Goal: Find specific page/section: Find specific page/section

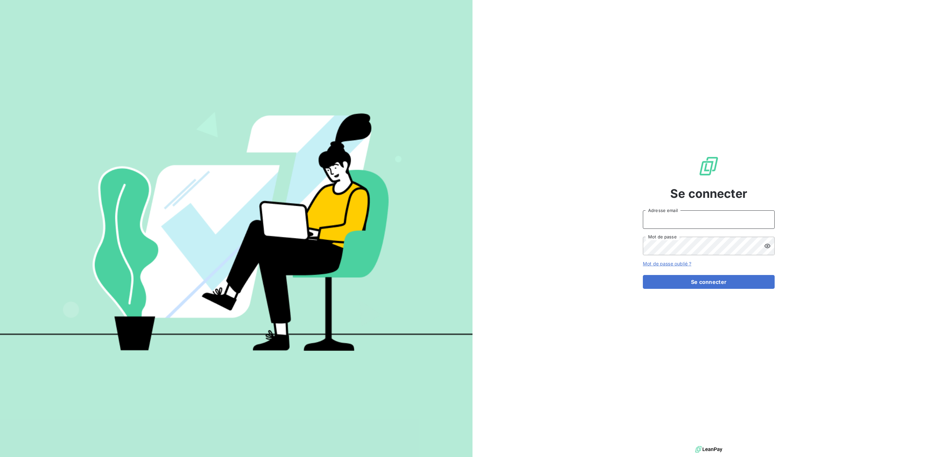
click at [664, 216] on input "Adresse email" at bounding box center [709, 219] width 132 height 18
type input "[PERSON_NAME][EMAIL_ADDRESS][DOMAIN_NAME]"
click at [643, 275] on button "Se connecter" at bounding box center [709, 282] width 132 height 14
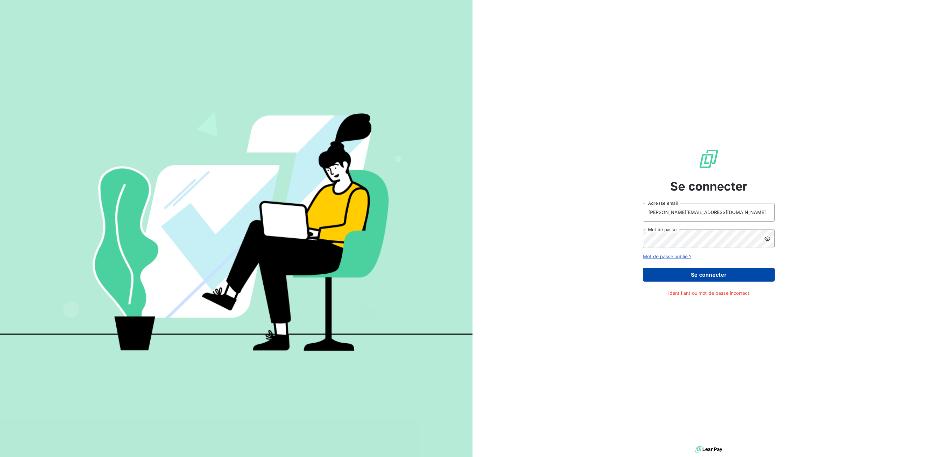
click at [718, 271] on button "Se connecter" at bounding box center [709, 275] width 132 height 14
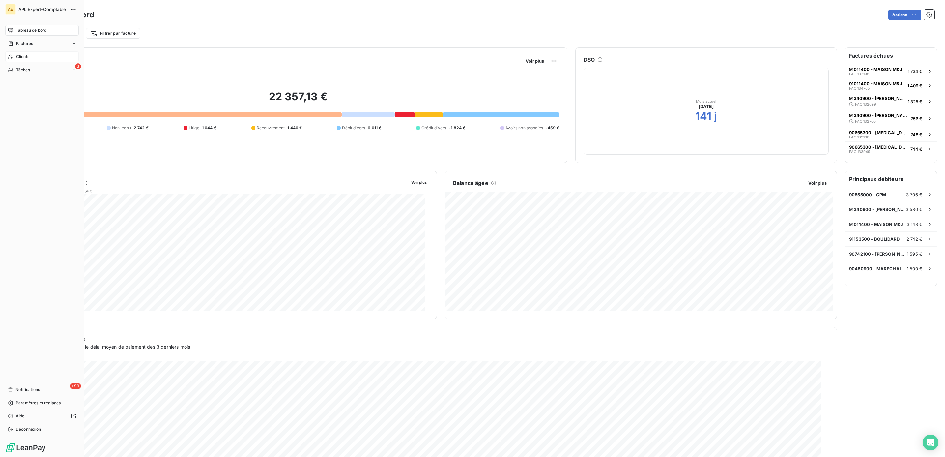
click at [19, 56] on span "Clients" at bounding box center [22, 57] width 13 height 6
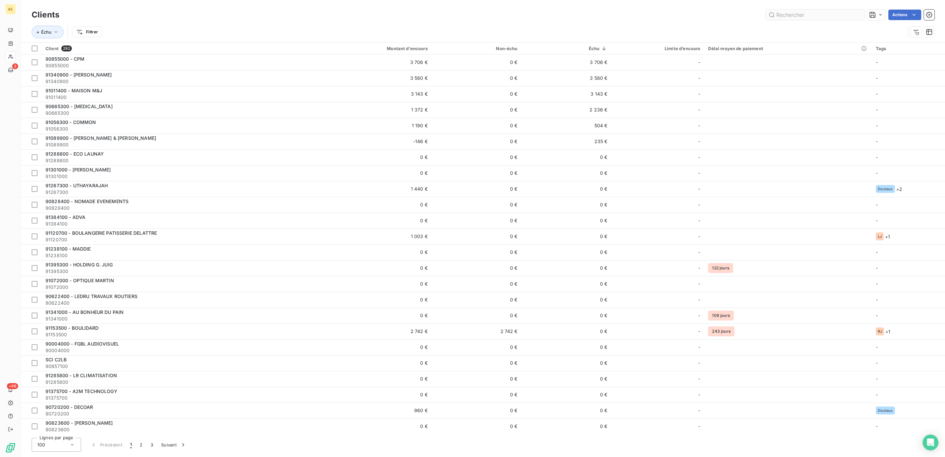
click at [798, 16] on input "text" at bounding box center [815, 15] width 99 height 11
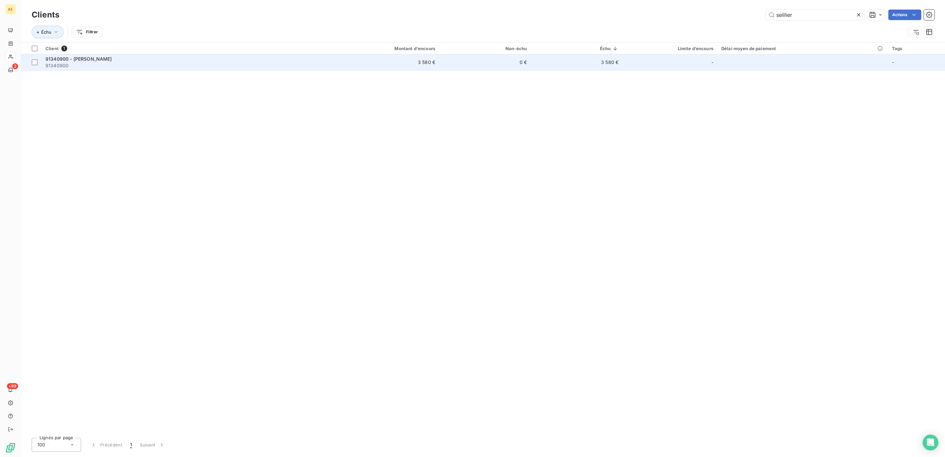
type input "seillier"
click at [86, 59] on span "91340900 - [PERSON_NAME]" at bounding box center [78, 59] width 67 height 6
